Goal: Transaction & Acquisition: Purchase product/service

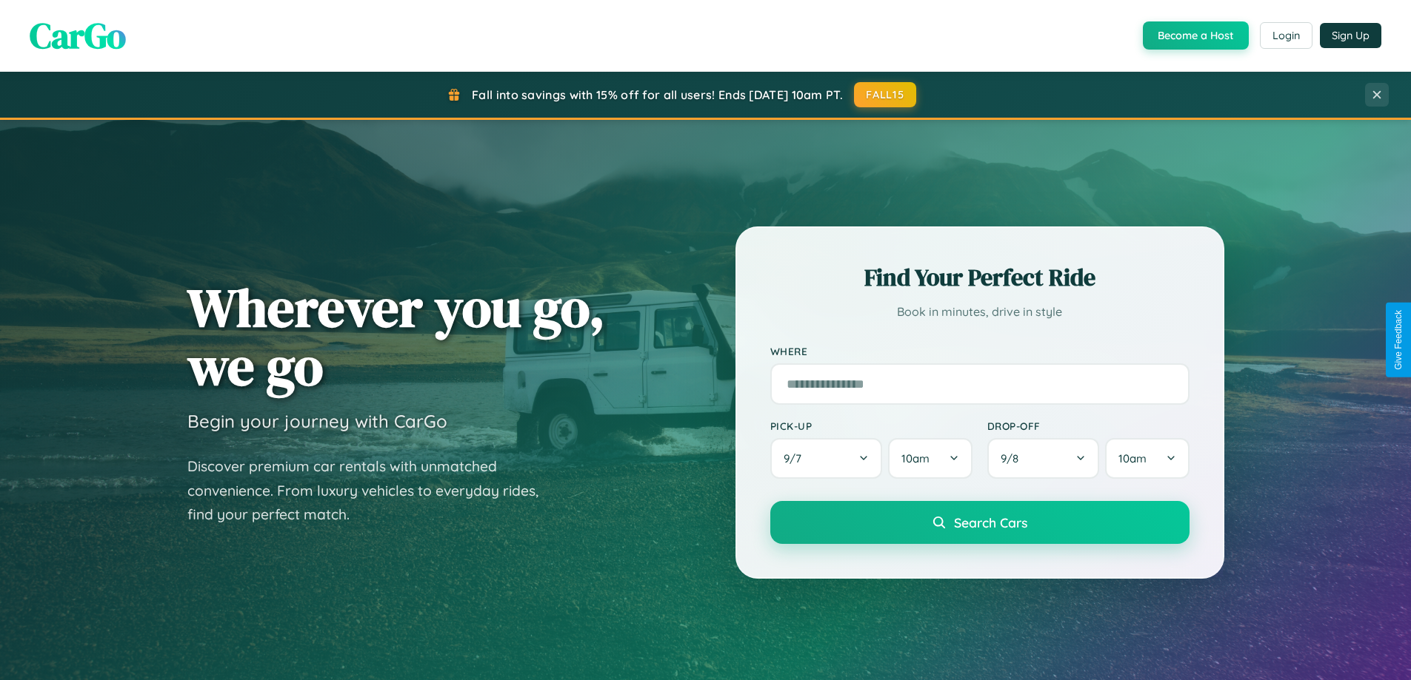
scroll to position [638, 0]
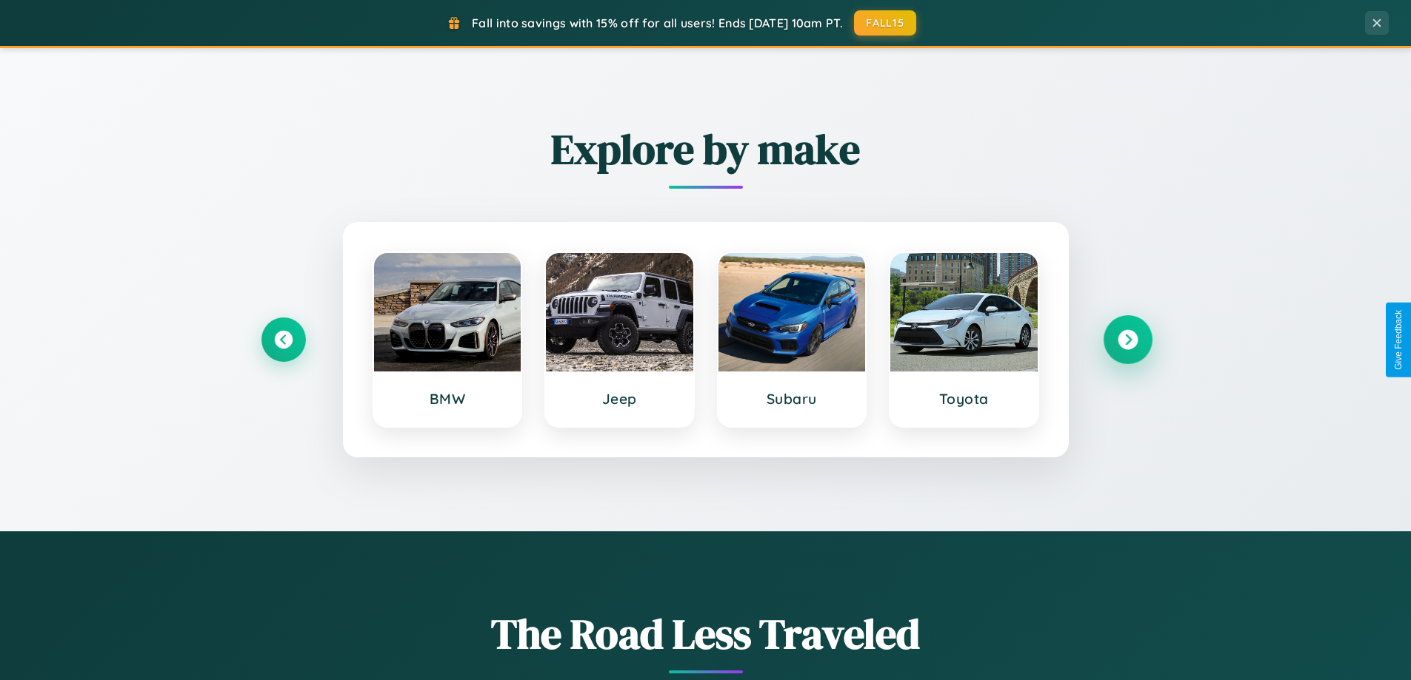
click at [1127, 340] on icon at bounding box center [1127, 340] width 20 height 20
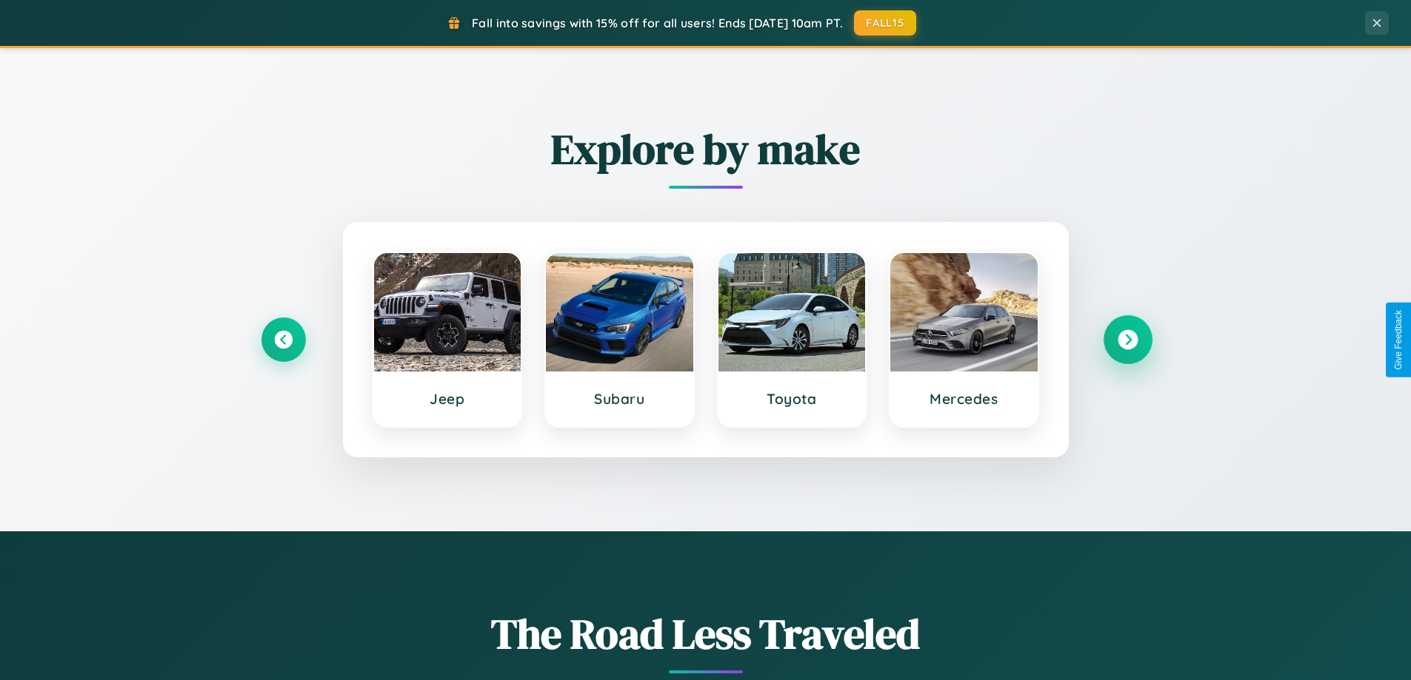
click at [1127, 340] on icon at bounding box center [1127, 340] width 20 height 20
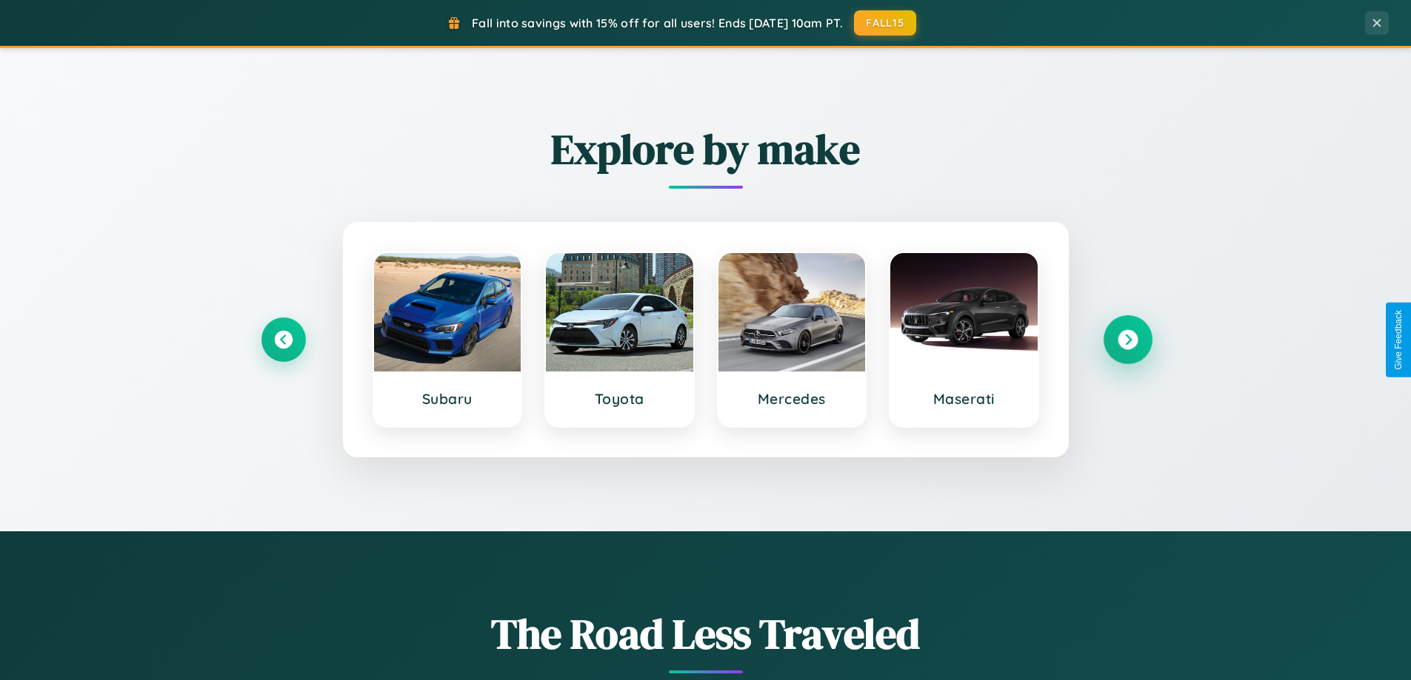
click at [1127, 340] on icon at bounding box center [1127, 340] width 20 height 20
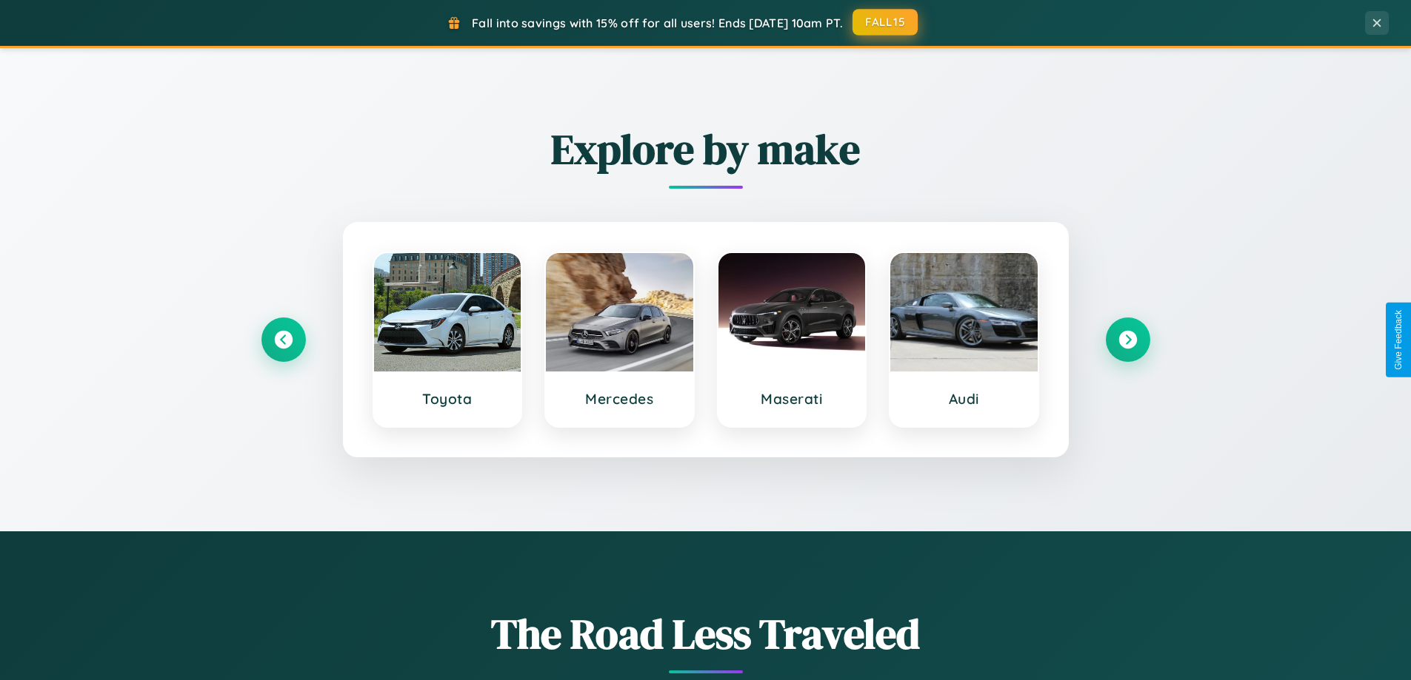
click at [886, 22] on button "FALL15" at bounding box center [884, 22] width 65 height 27
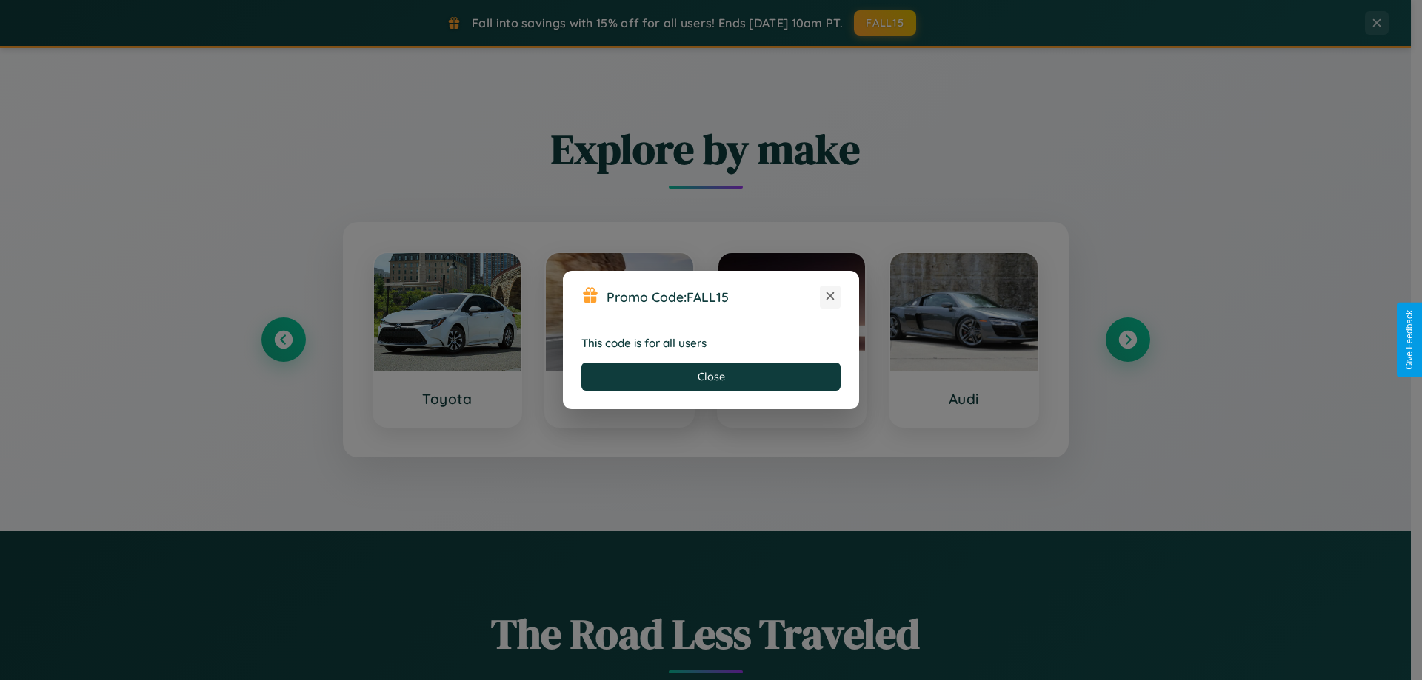
click at [830, 297] on icon at bounding box center [830, 296] width 15 height 15
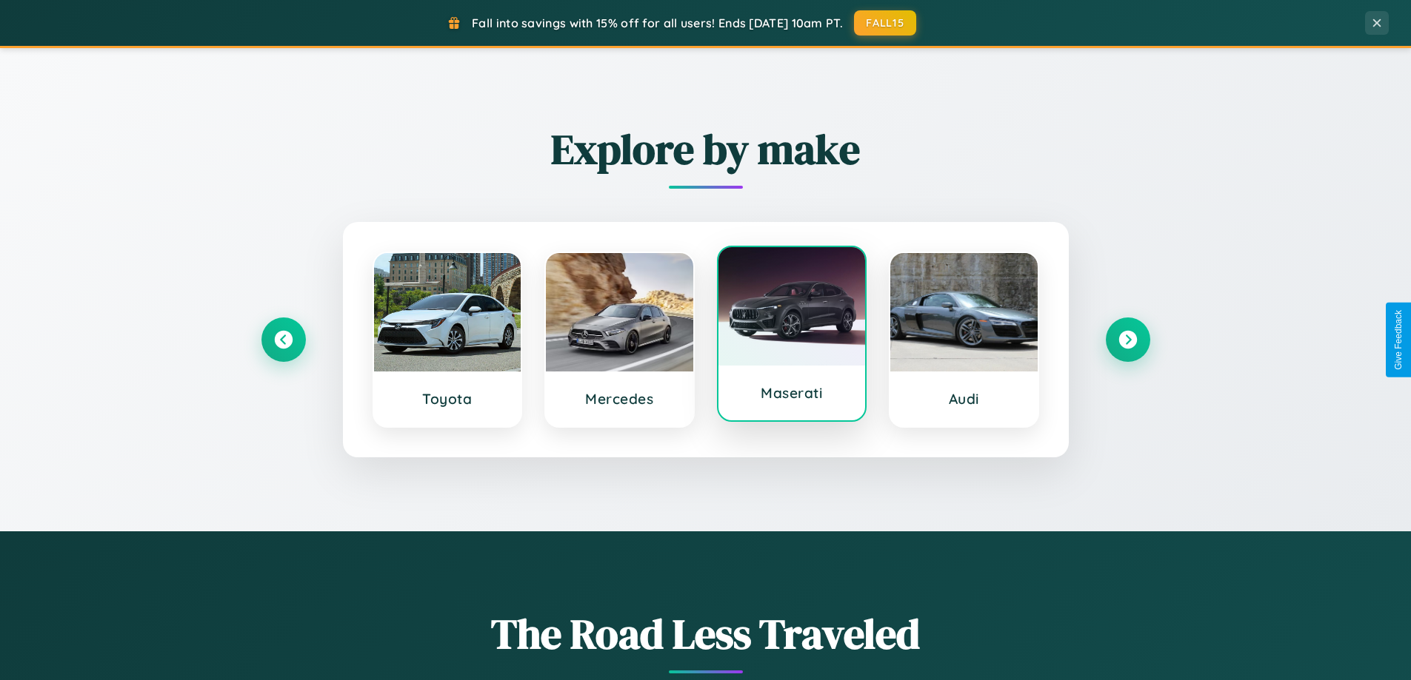
click at [791, 334] on div at bounding box center [791, 306] width 147 height 118
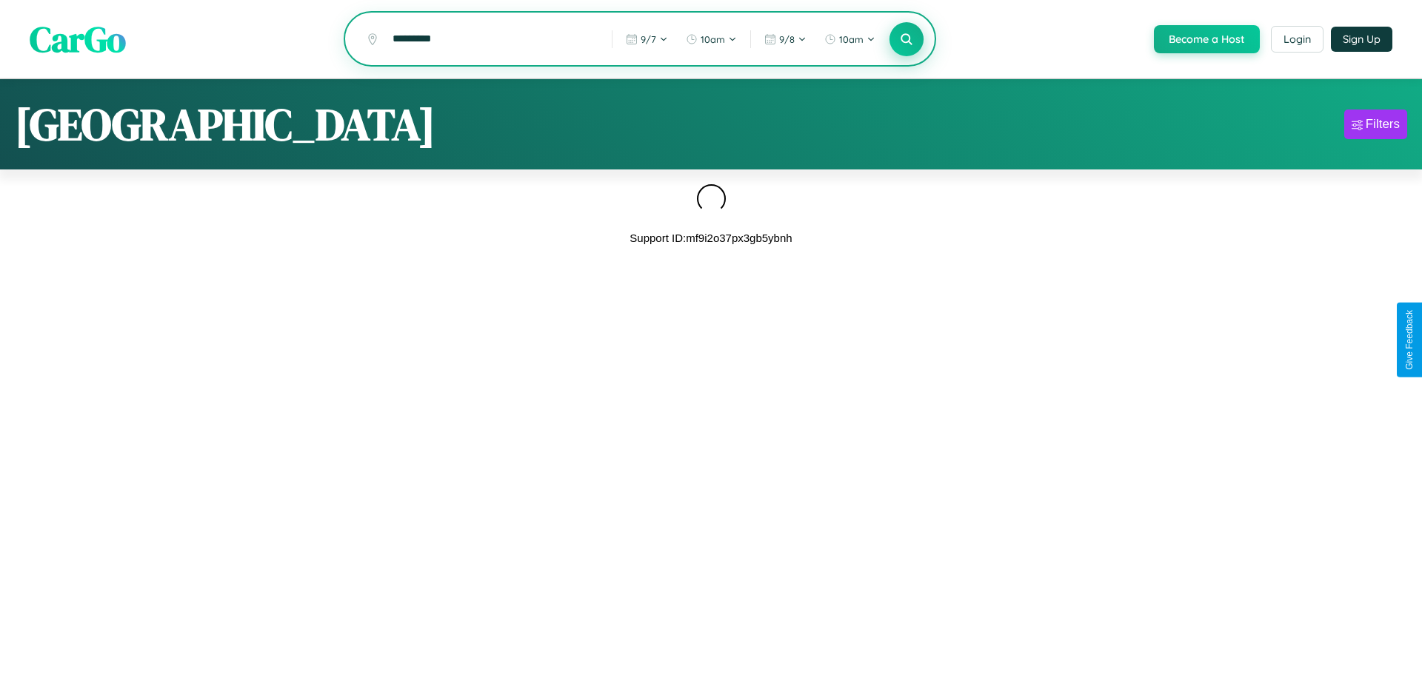
click at [905, 40] on icon at bounding box center [906, 39] width 14 height 14
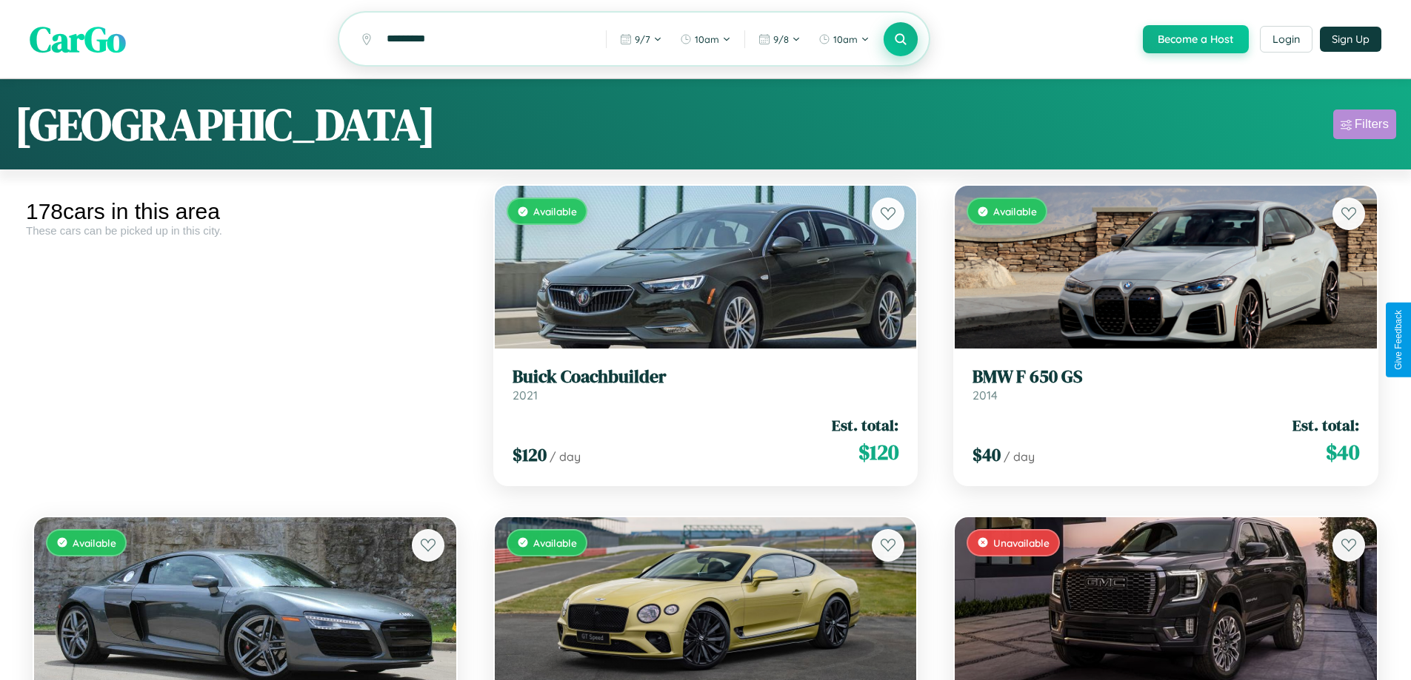
click at [1364, 127] on div "Filters" at bounding box center [1371, 124] width 34 height 15
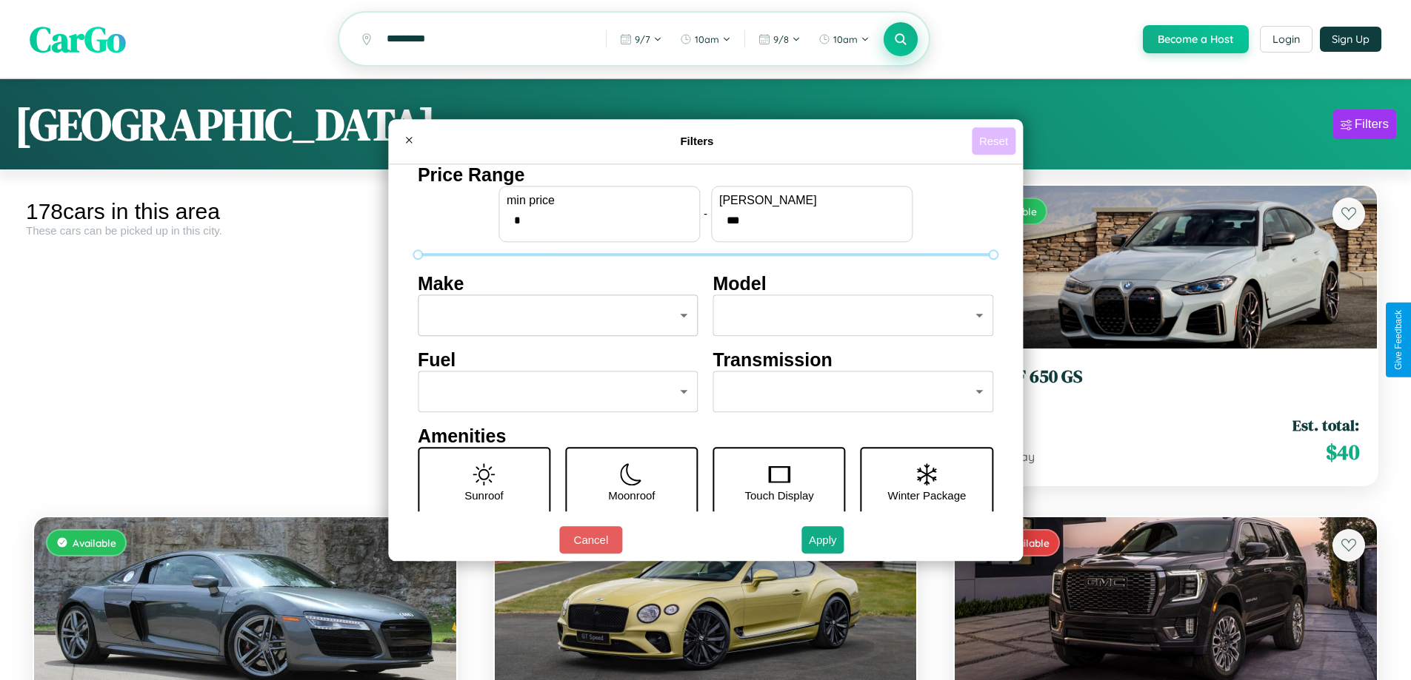
click at [995, 141] on button "Reset" at bounding box center [993, 140] width 44 height 27
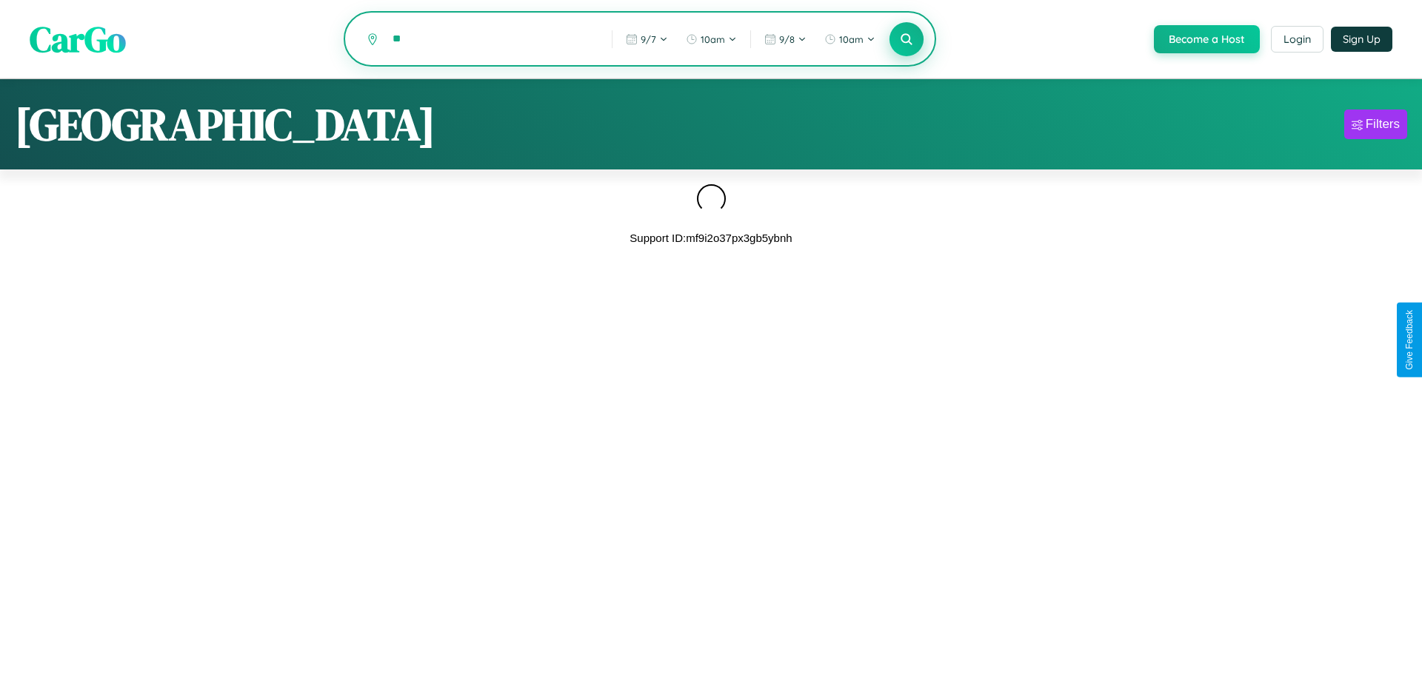
type input "*"
type input "****"
click at [905, 39] on icon at bounding box center [906, 39] width 14 height 14
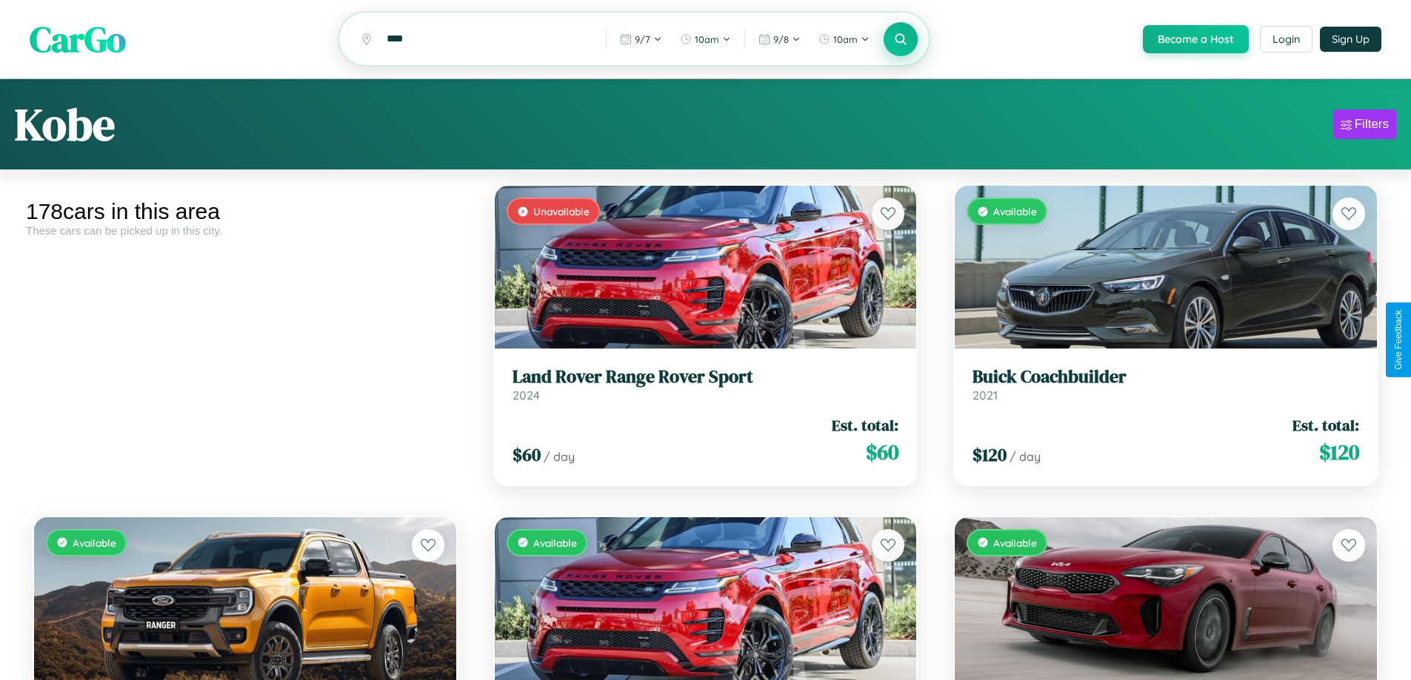
scroll to position [10928, 0]
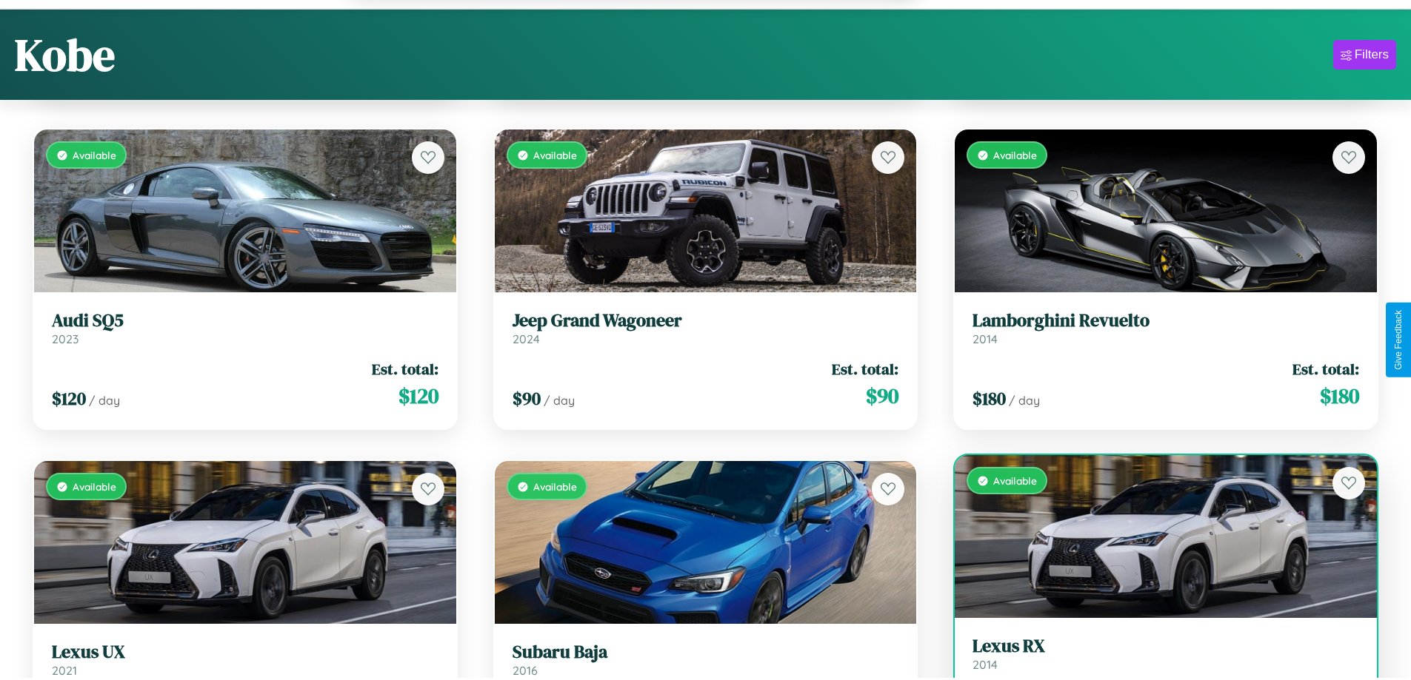
click at [1156, 662] on link "Lexus RX 2014" at bounding box center [1165, 654] width 387 height 36
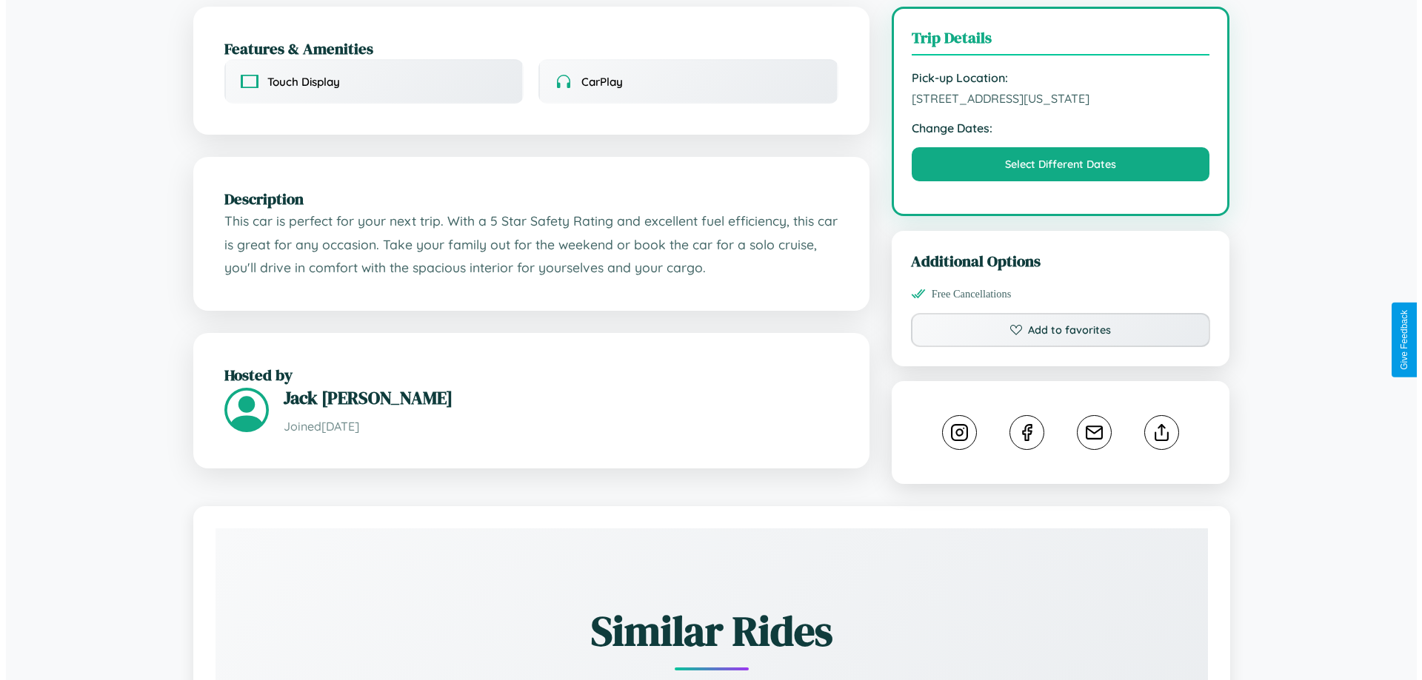
scroll to position [399, 0]
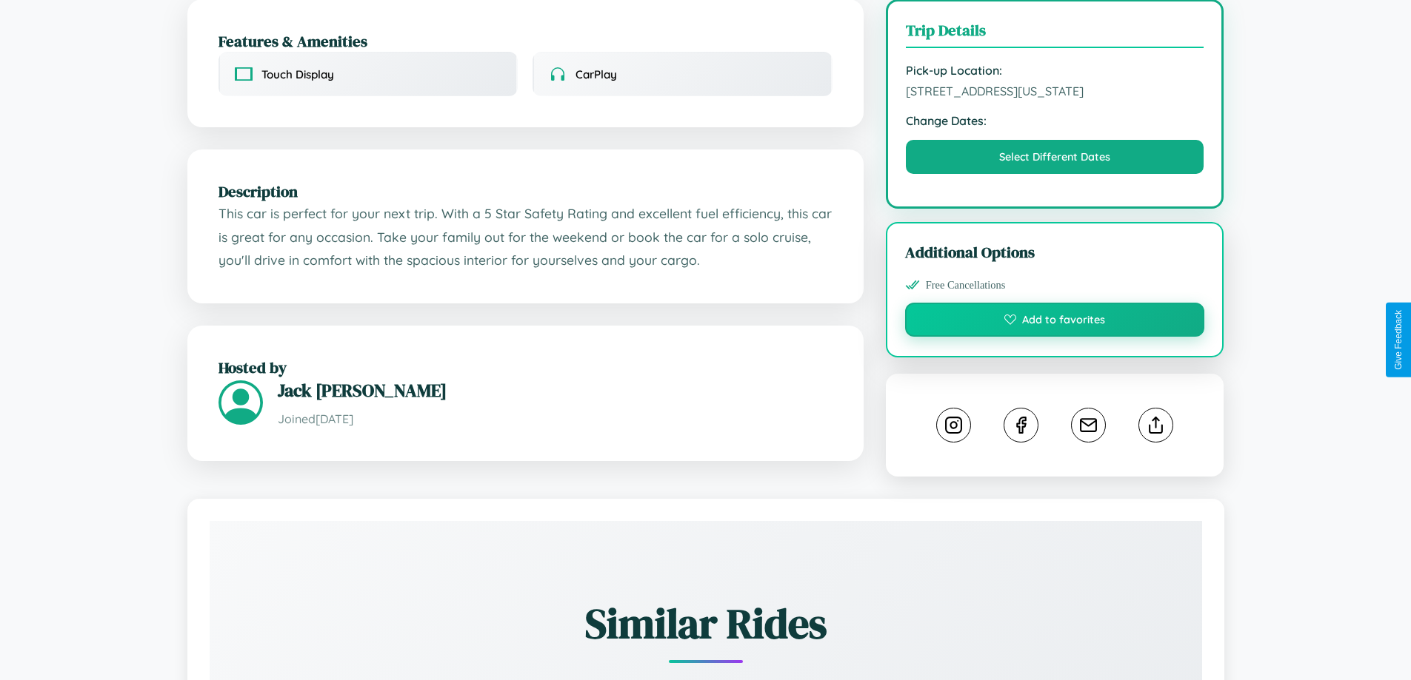
click at [1054, 337] on button "Add to favorites" at bounding box center [1055, 320] width 300 height 34
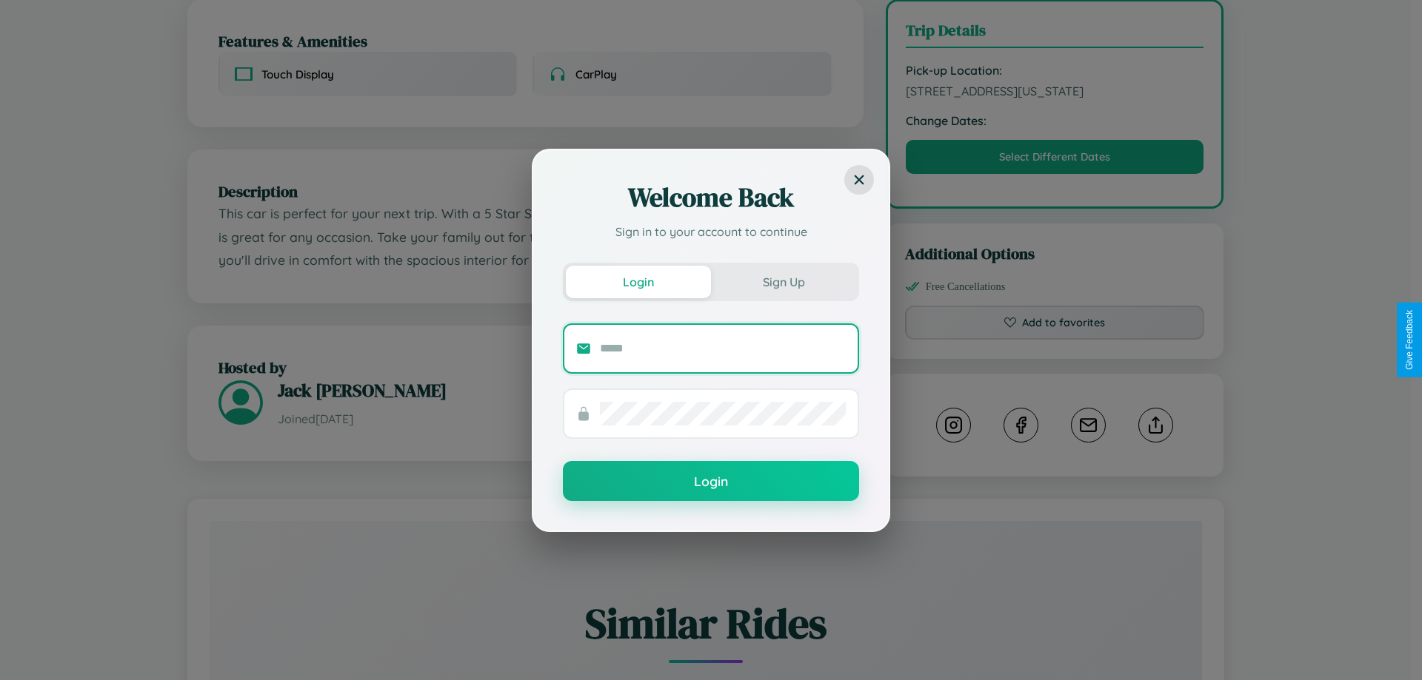
click at [723, 348] on input "text" at bounding box center [723, 349] width 246 height 24
type input "**********"
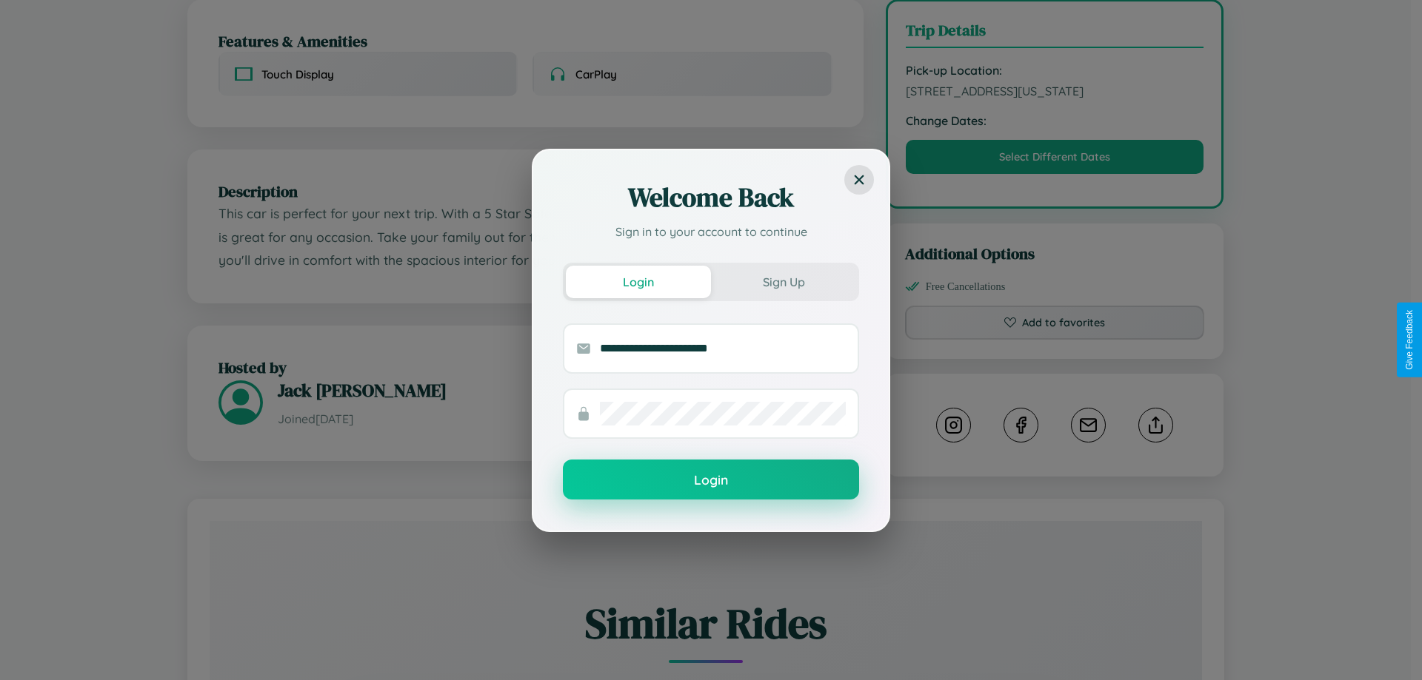
click at [711, 480] on button "Login" at bounding box center [711, 480] width 296 height 40
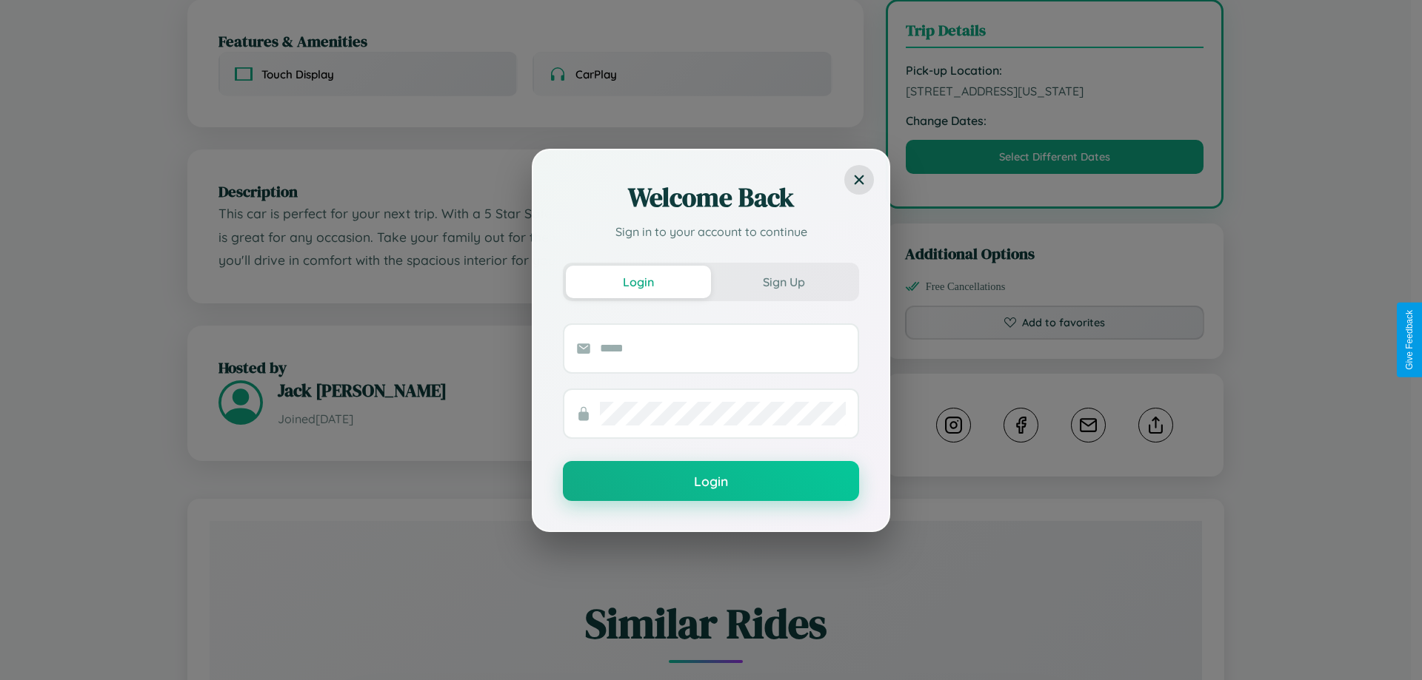
click at [1054, 340] on div "Welcome Back Sign in to your account to continue Login Sign Up Login" at bounding box center [711, 340] width 1422 height 680
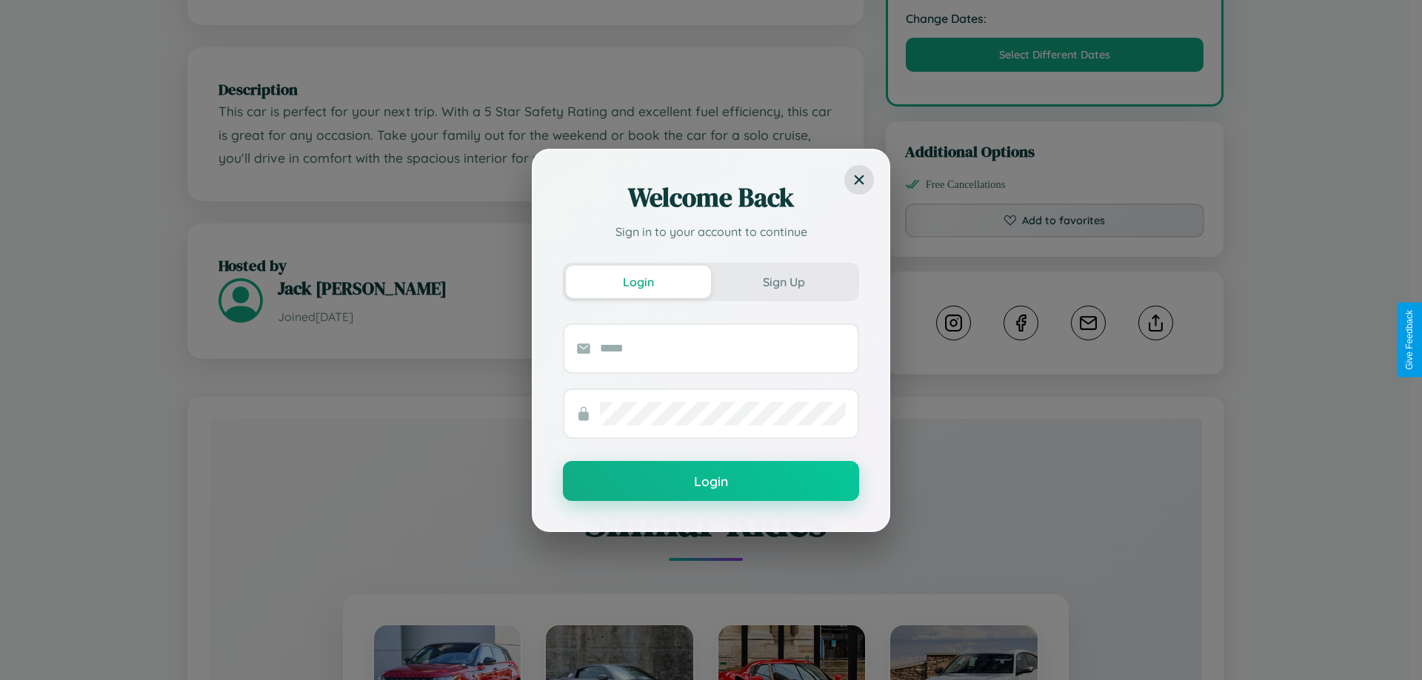
click at [1155, 340] on div "Welcome Back Sign in to your account to continue Login Sign Up Login" at bounding box center [711, 340] width 1422 height 680
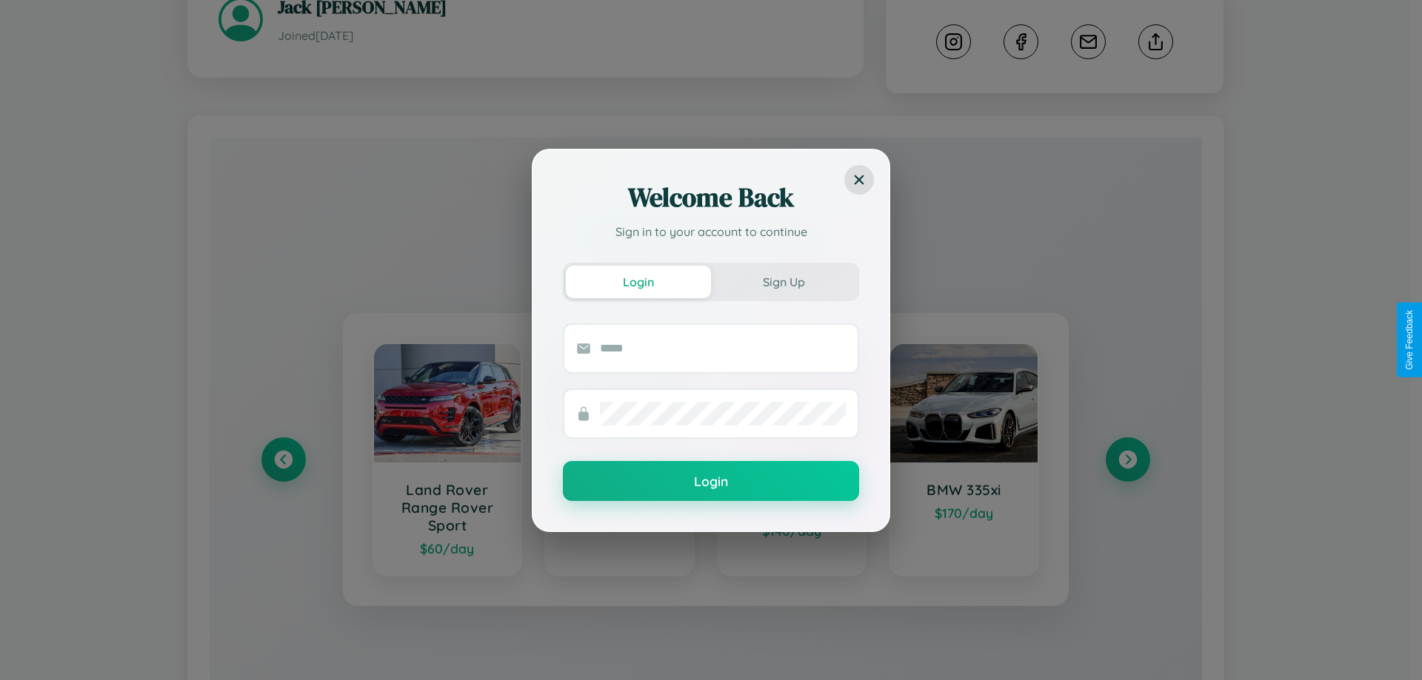
scroll to position [857, 0]
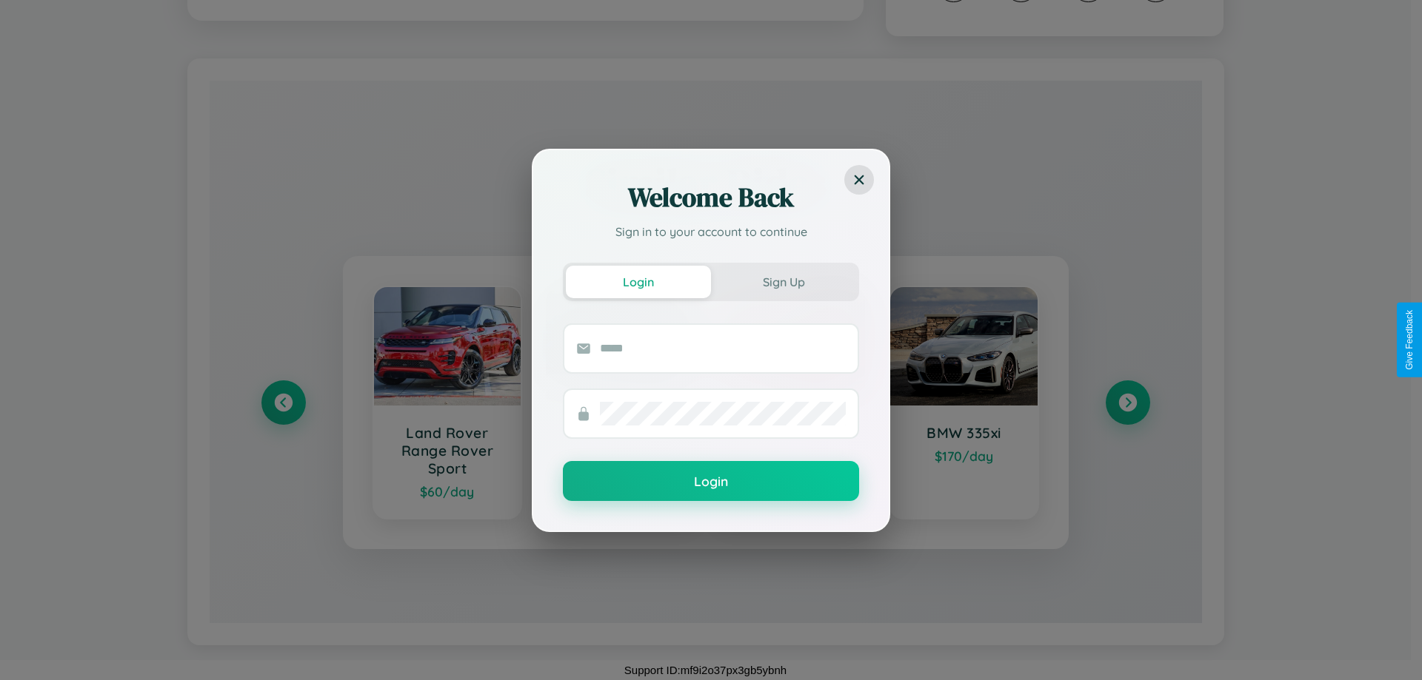
click at [1127, 403] on div "Welcome Back Sign in to your account to continue Login Sign Up Login" at bounding box center [711, 340] width 1422 height 680
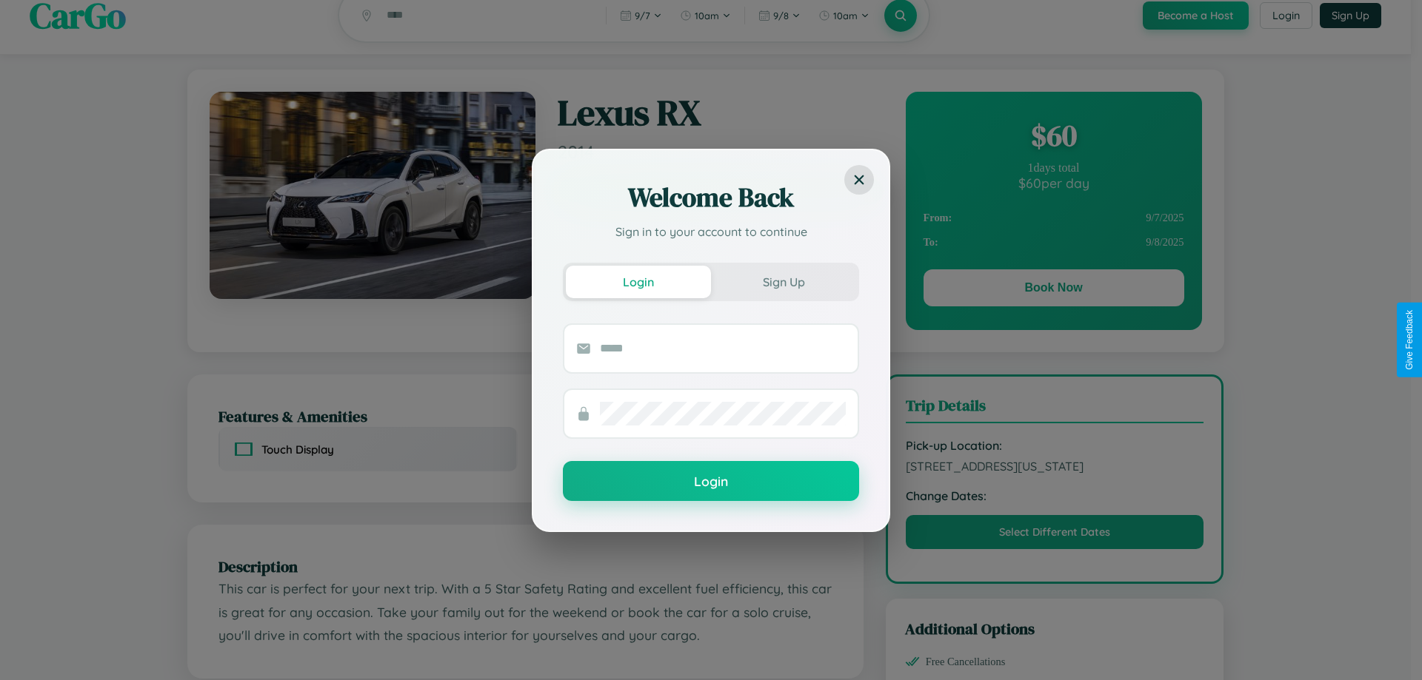
scroll to position [0, 0]
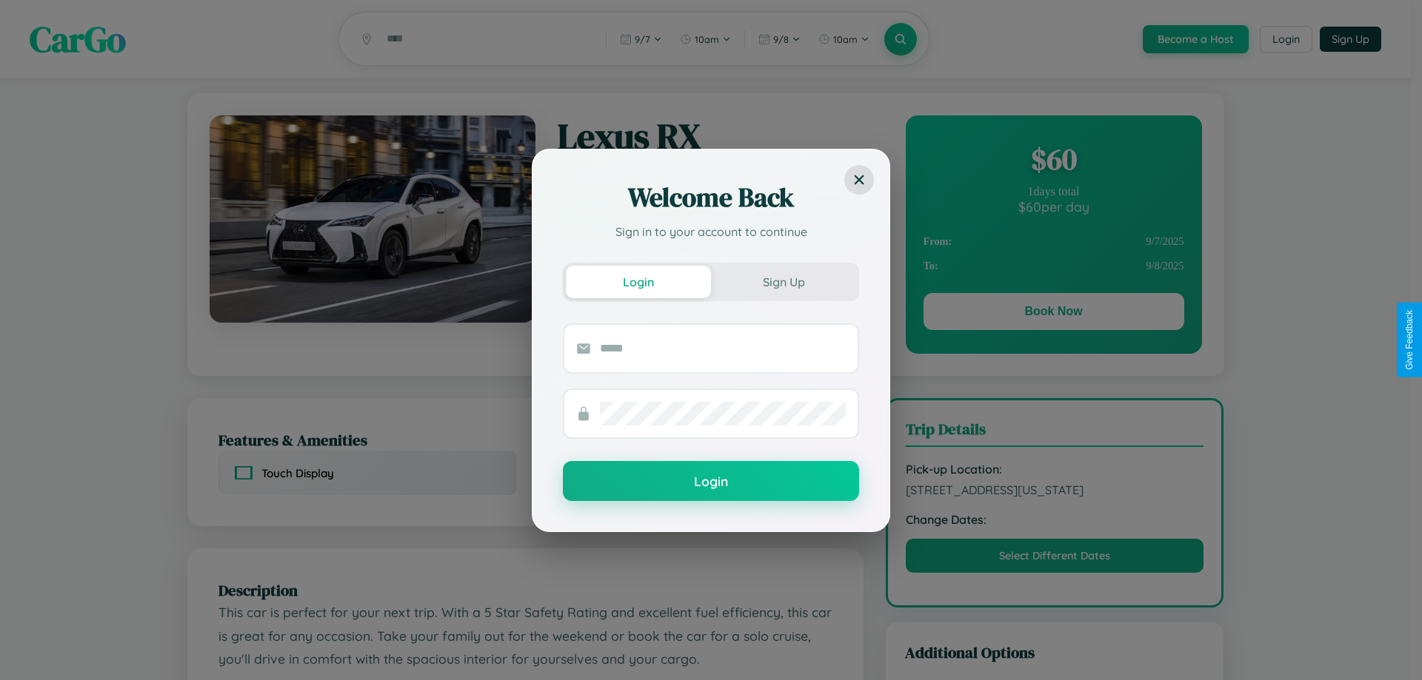
click at [1053, 314] on div "Welcome Back Sign in to your account to continue Login Sign Up Login" at bounding box center [711, 340] width 1422 height 680
